Goal: Check status: Check status

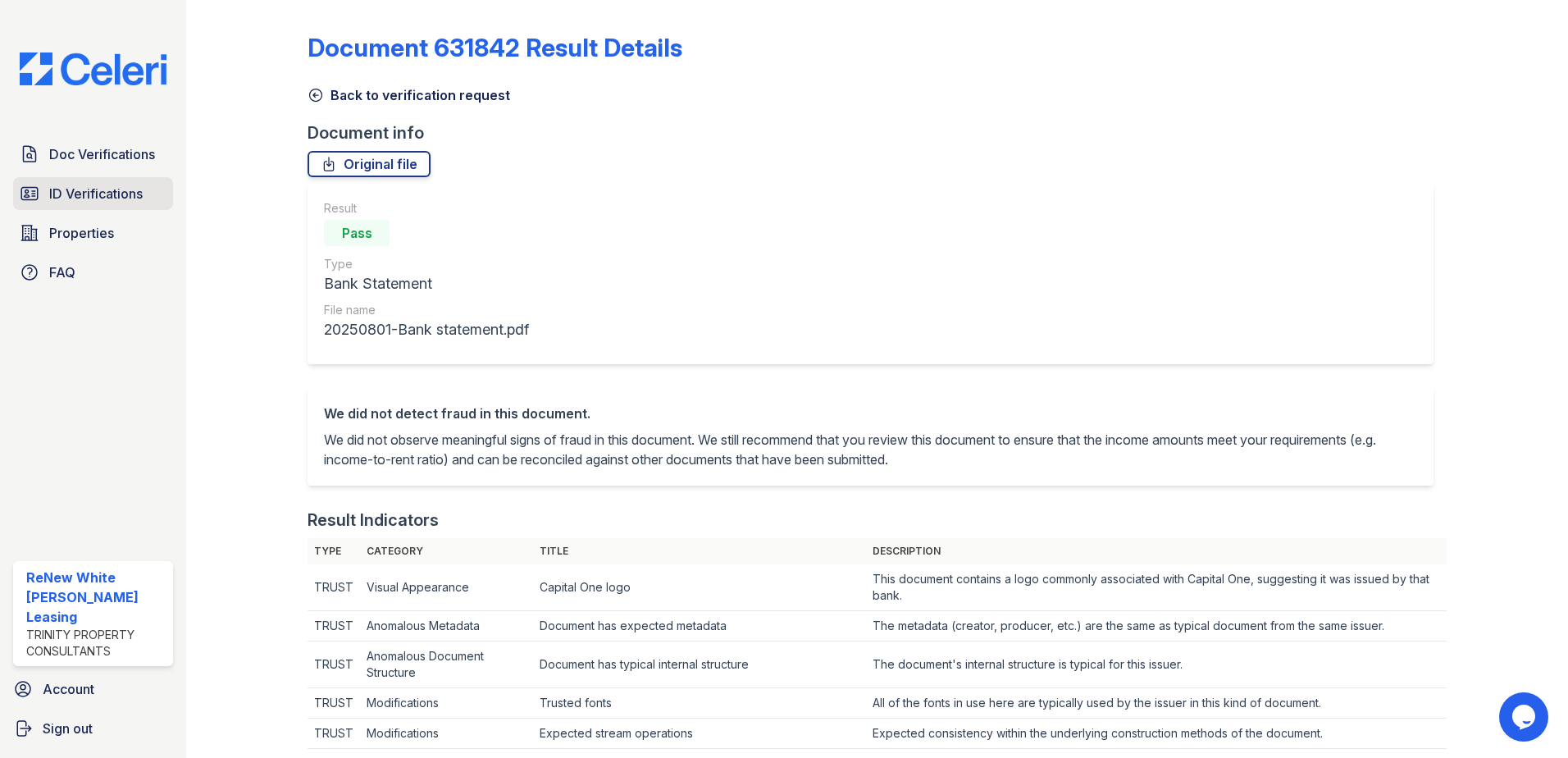
scroll to position [898, 0]
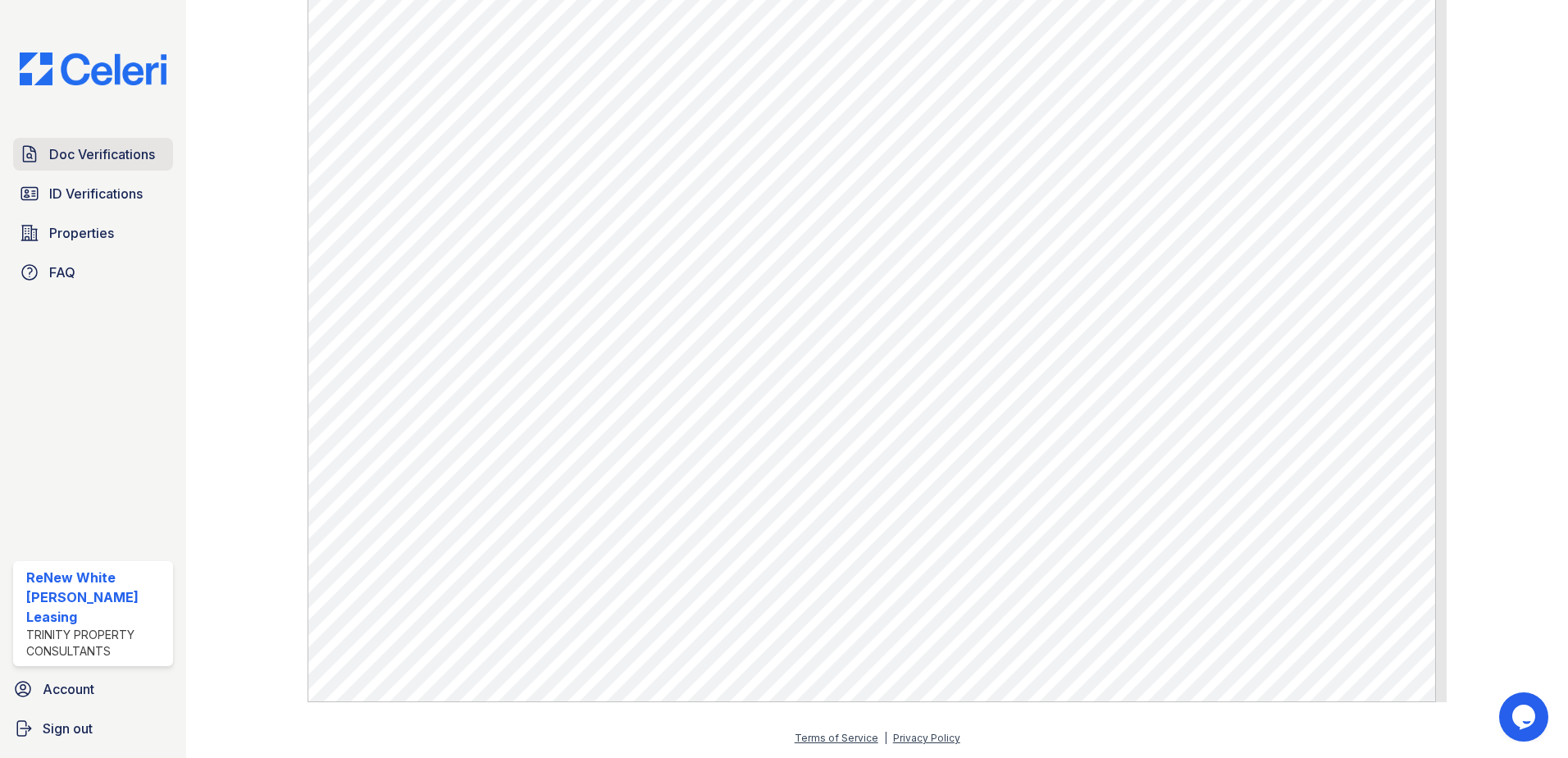
click at [132, 158] on span "Doc Verifications" at bounding box center [102, 154] width 106 height 19
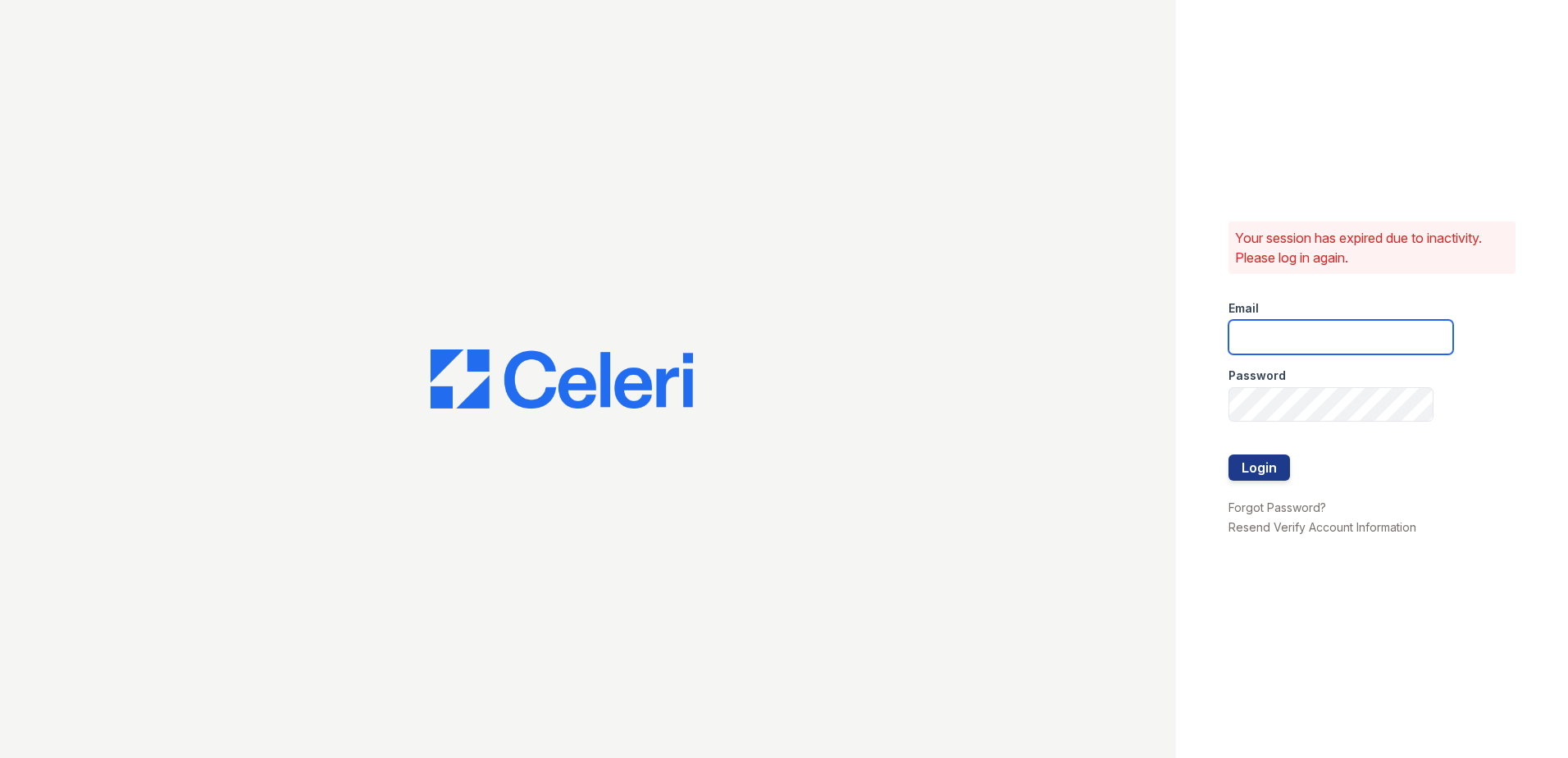
type input "renewwhitemarsh@trinity-pm.com"
click at [1253, 459] on button "Login" at bounding box center [1260, 468] width 62 height 26
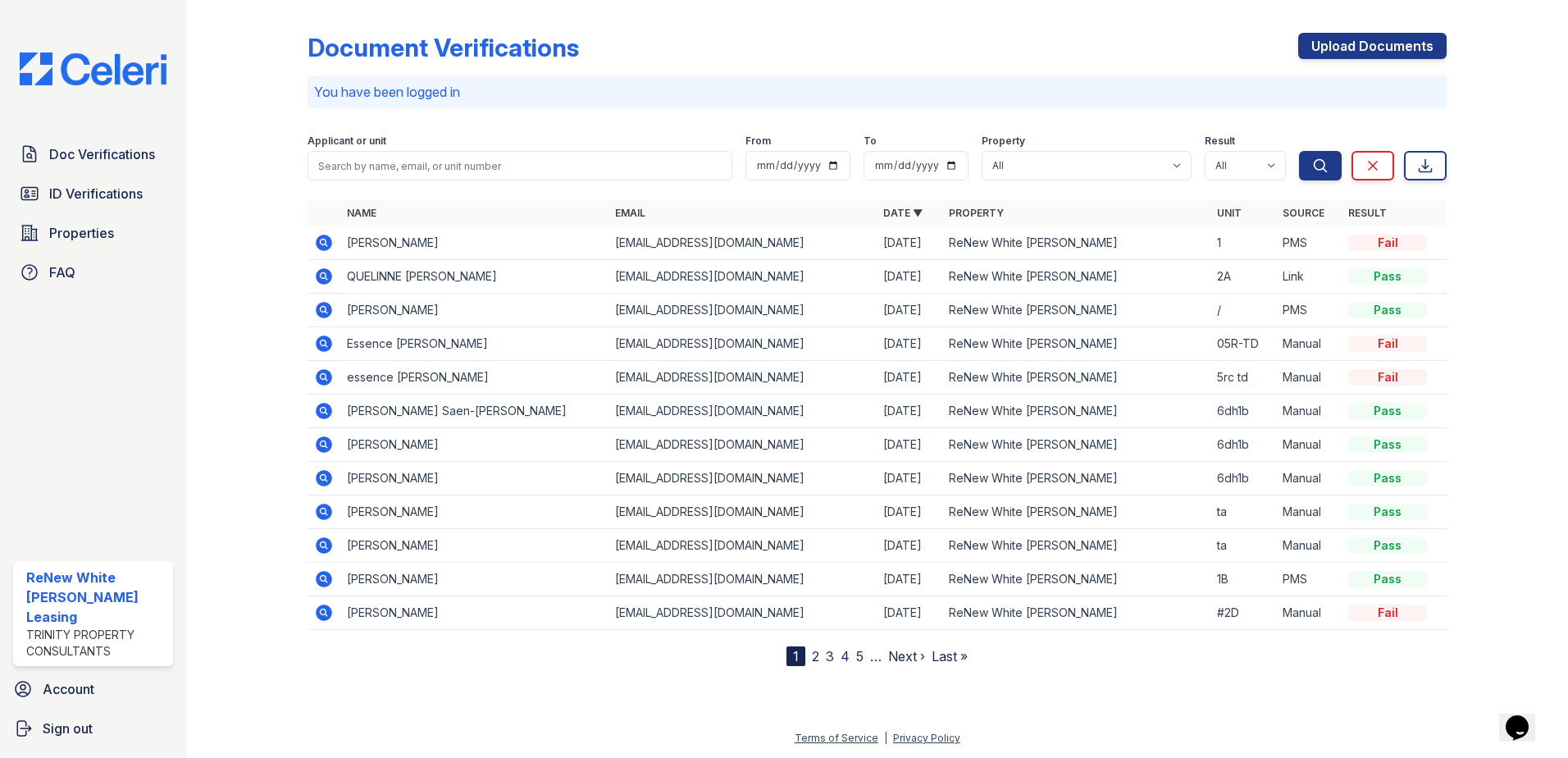
click at [534, 148] on div "Applicant or unit" at bounding box center [520, 143] width 425 height 17
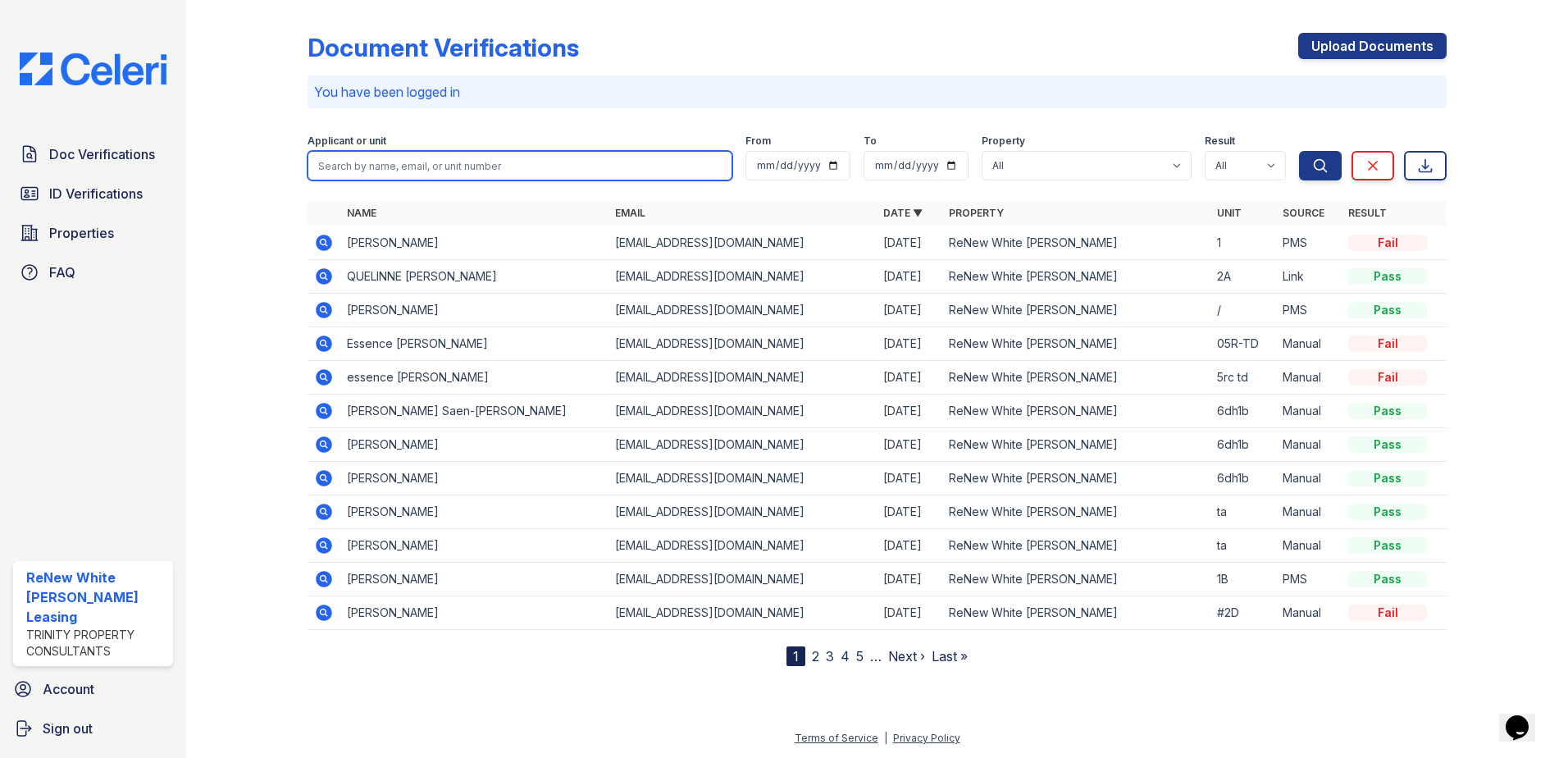
drag, startPoint x: 529, startPoint y: 160, endPoint x: 517, endPoint y: 165, distance: 13.0
click at [529, 160] on input "search" at bounding box center [520, 166] width 425 height 30
type input "[PERSON_NAME]"
click at [1299, 151] on button "Search" at bounding box center [1320, 166] width 42 height 30
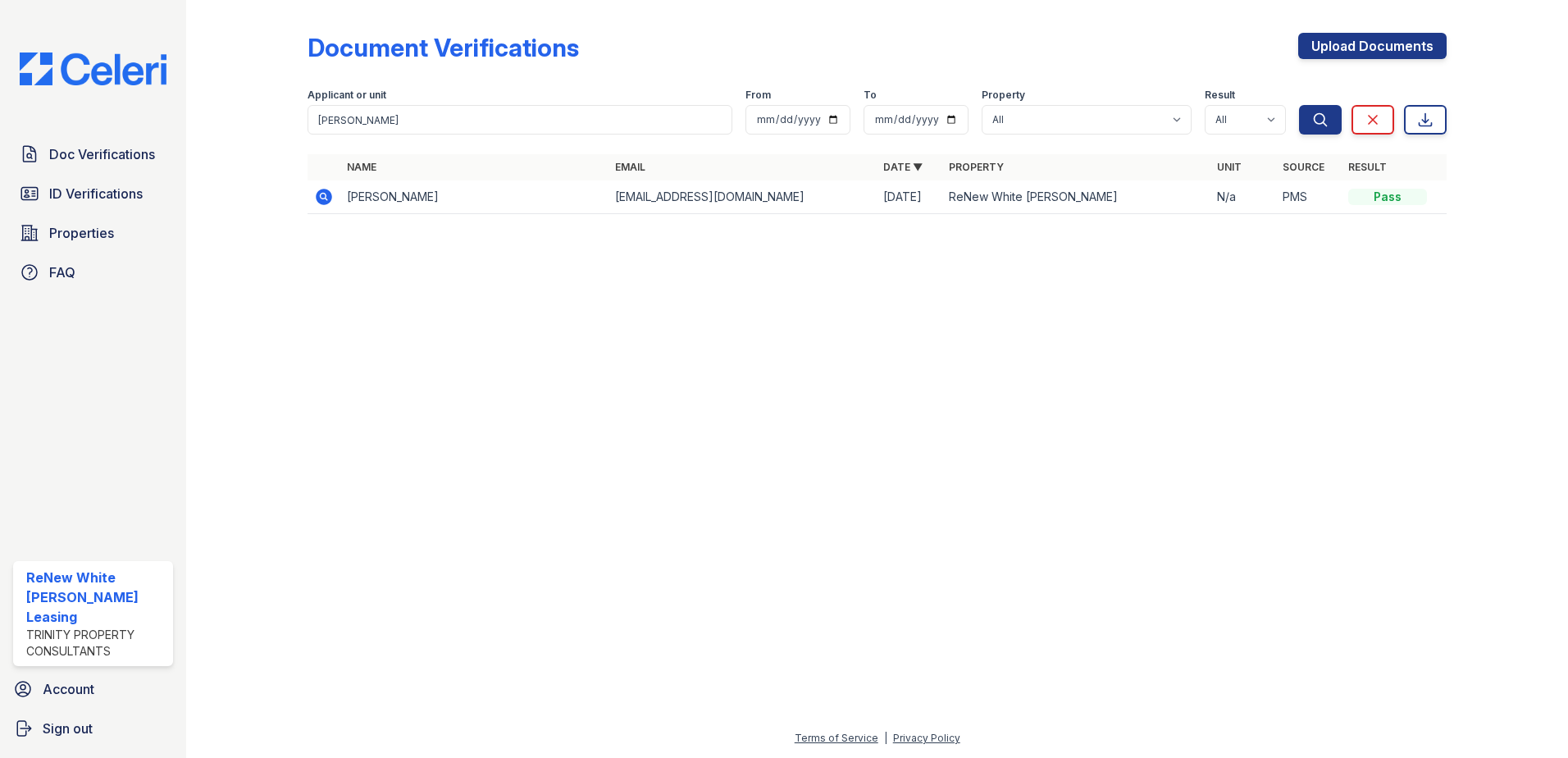
click at [321, 204] on icon at bounding box center [323, 197] width 17 height 17
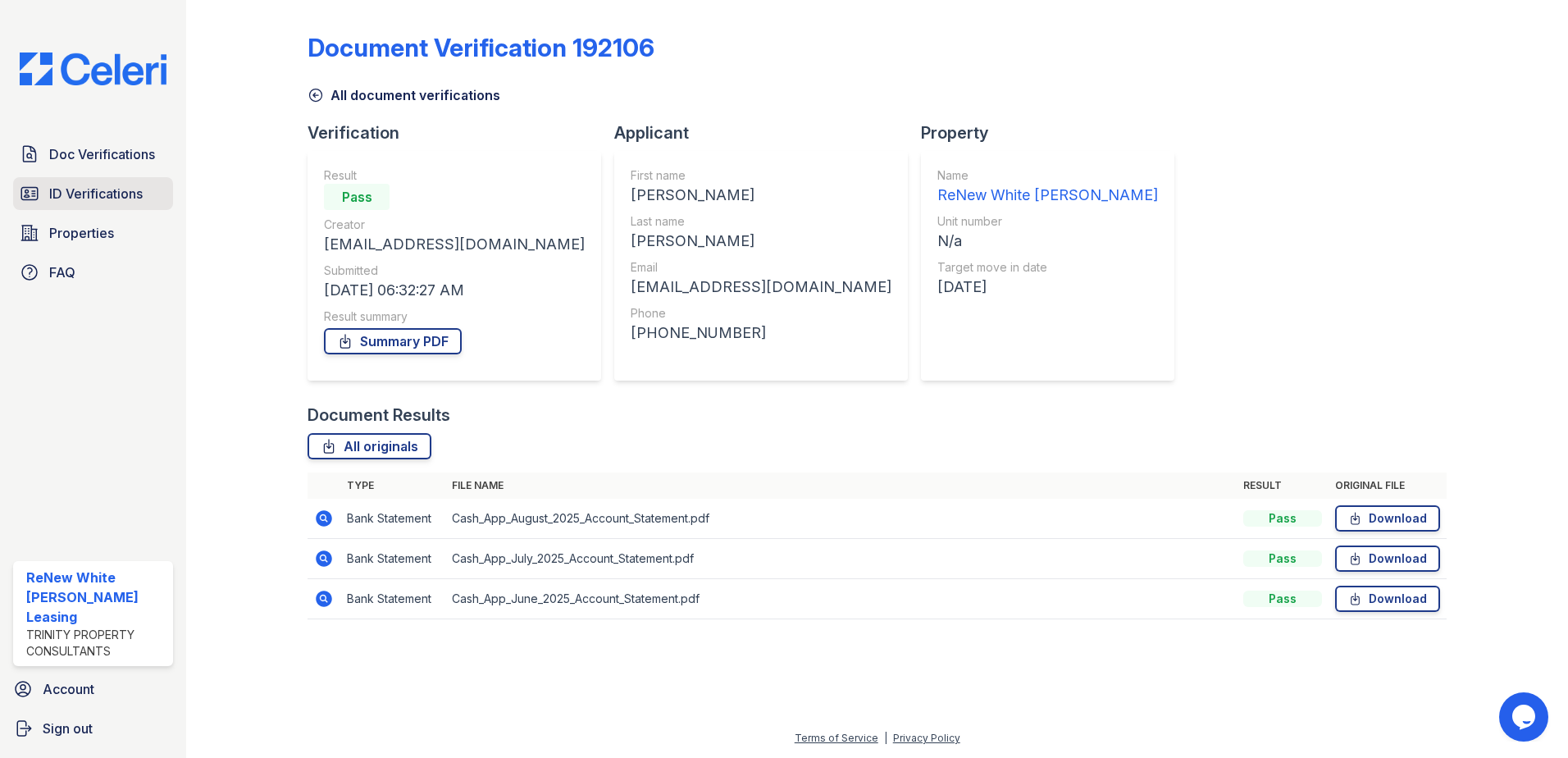
click at [97, 197] on span "ID Verifications" at bounding box center [96, 194] width 93 height 19
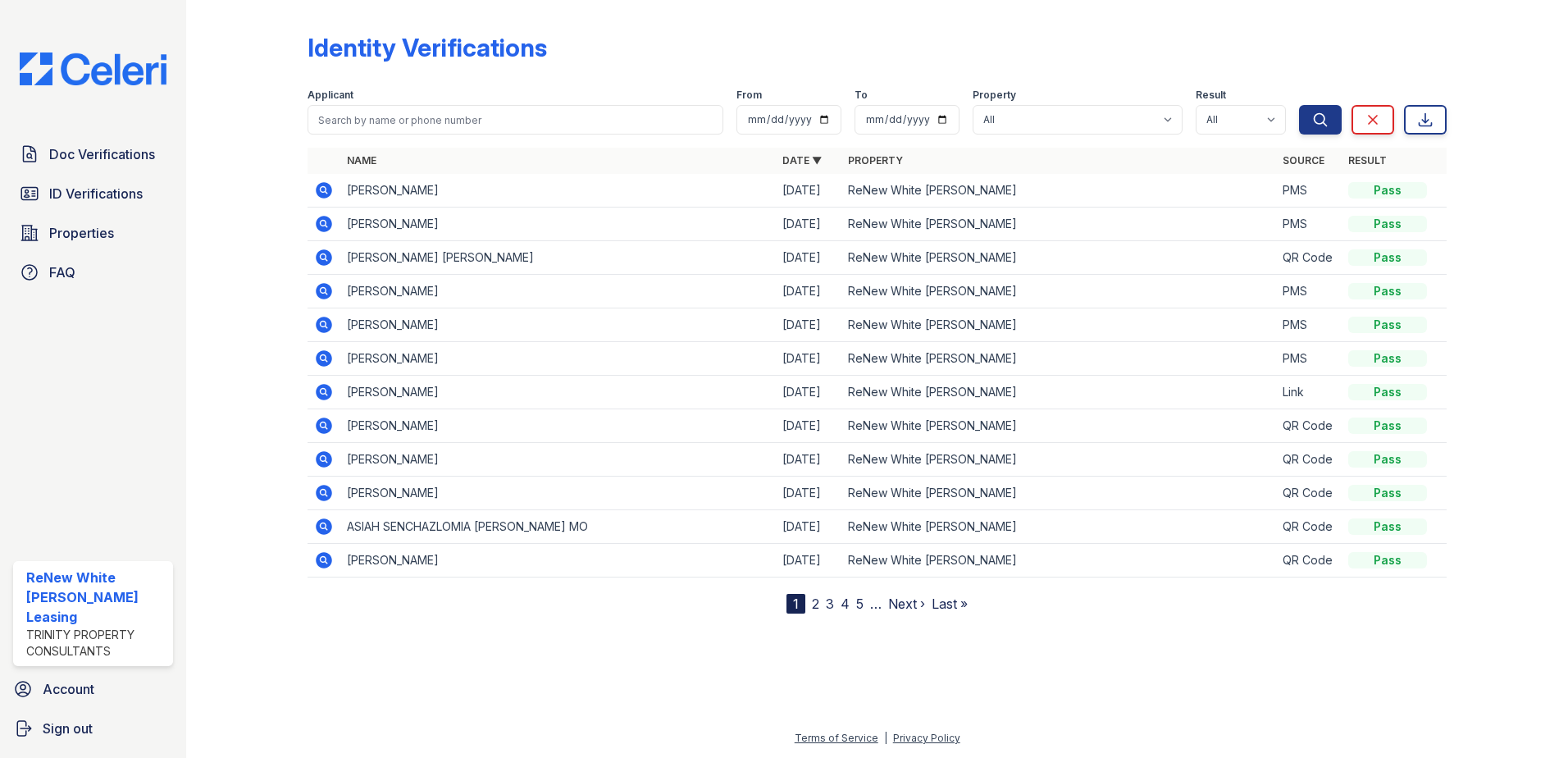
click at [319, 391] on icon at bounding box center [323, 392] width 17 height 17
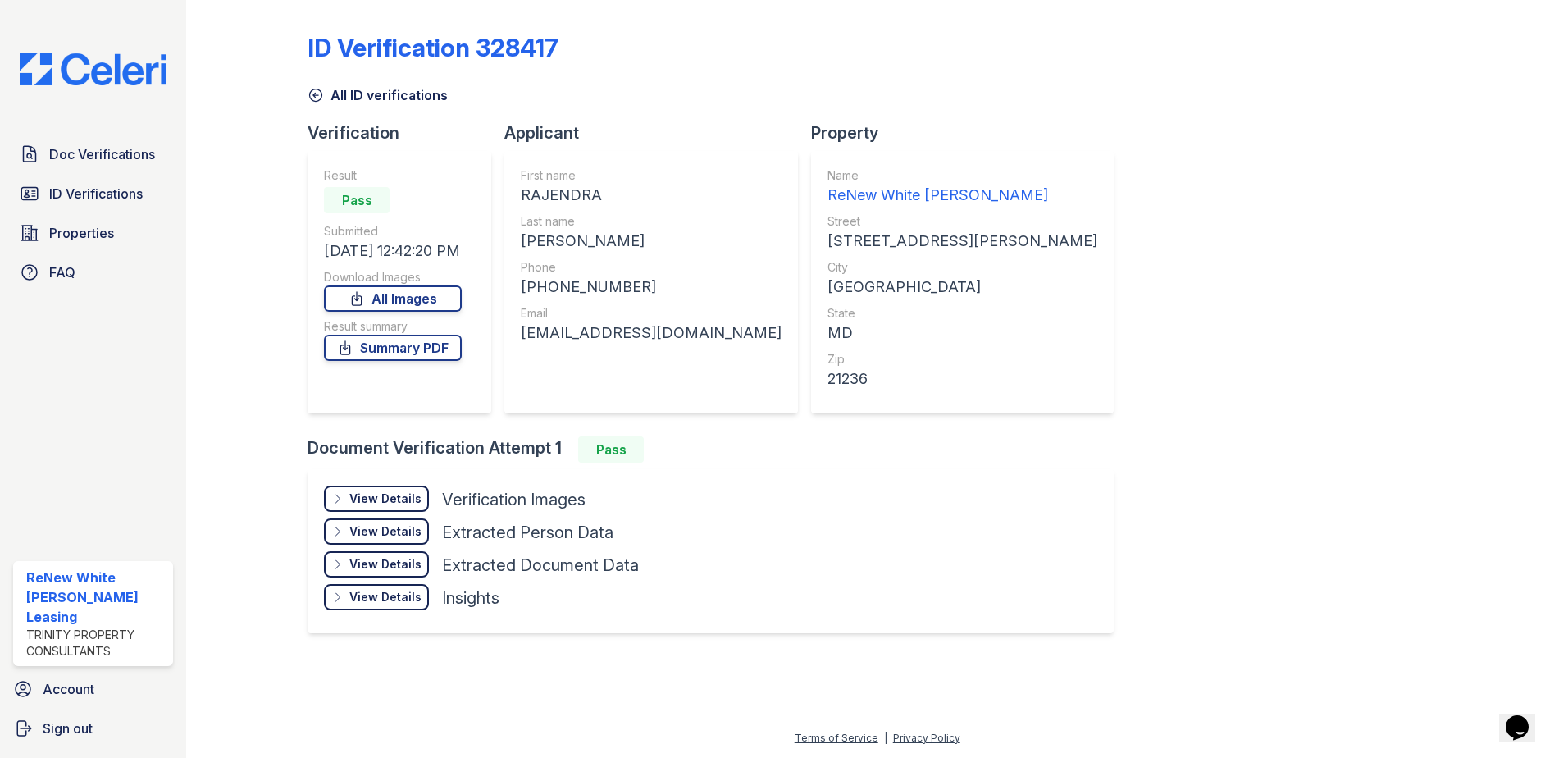
click at [398, 493] on div "View Details" at bounding box center [386, 499] width 72 height 17
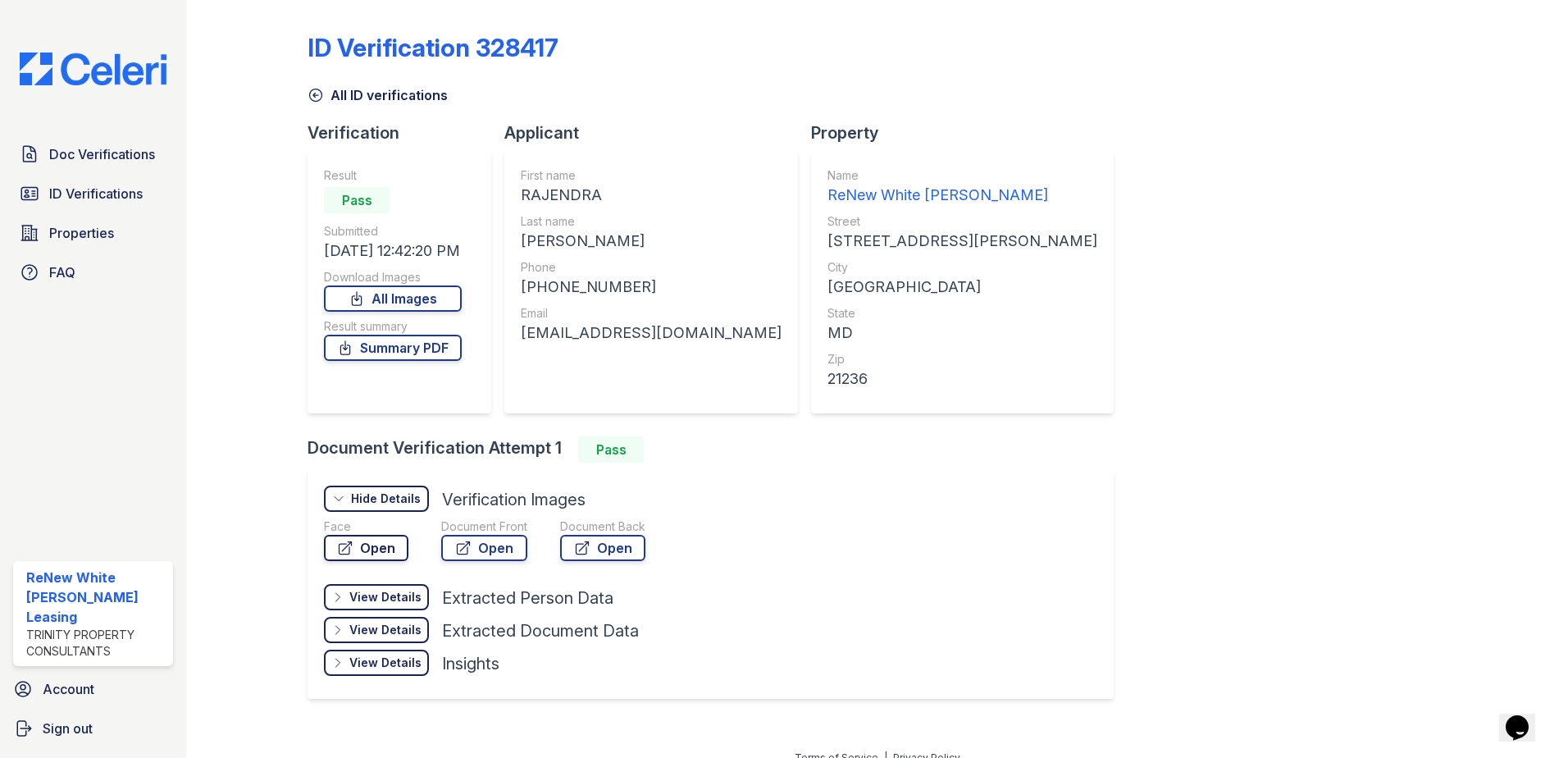
click at [386, 554] on link "Open" at bounding box center [366, 548] width 85 height 26
click at [506, 546] on link "Open" at bounding box center [484, 548] width 86 height 26
click at [442, 342] on link "Summary PDF" at bounding box center [393, 348] width 137 height 26
